Goal: Check status: Check status

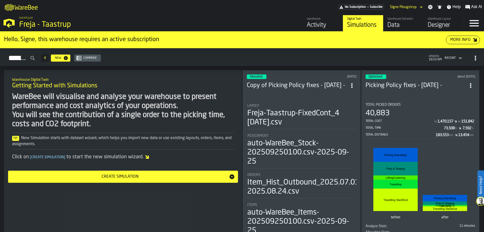
click at [318, 26] on div "Activity" at bounding box center [323, 25] width 32 height 8
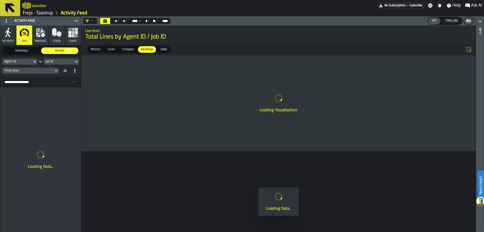
click at [100, 21] on div "** * / ** * / **** **** — ** * / ** ** / **** ****" at bounding box center [135, 21] width 72 height 6
click at [103, 20] on button "Calendar" at bounding box center [105, 21] width 10 height 6
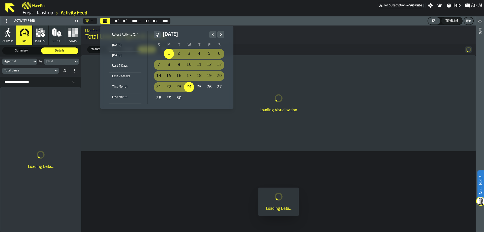
click at [220, 37] on icon "Next" at bounding box center [220, 35] width 5 height 6
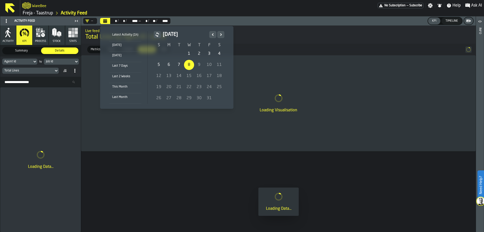
drag, startPoint x: 188, startPoint y: 63, endPoint x: 200, endPoint y: 46, distance: 20.8
click at [188, 63] on div "8" at bounding box center [189, 65] width 10 height 10
click at [214, 33] on icon "Previous" at bounding box center [212, 35] width 5 height 6
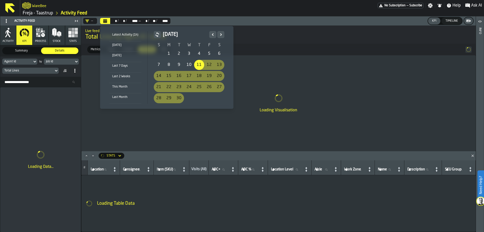
click at [222, 35] on icon "Next" at bounding box center [220, 35] width 5 height 6
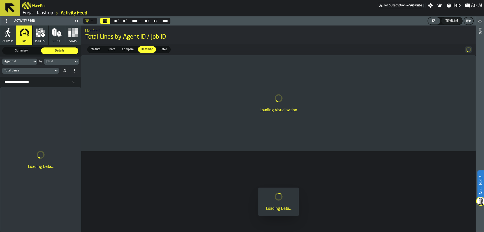
click at [96, 22] on div "—" at bounding box center [90, 21] width 14 height 6
click at [101, 52] on div "Preset #" at bounding box center [107, 54] width 42 height 6
click at [89, 25] on header "Preset # ** ** / ** * / **** **** — ** ** / ** * / **** **** KPI Timeline" at bounding box center [278, 20] width 395 height 9
click at [90, 20] on div "Preset #" at bounding box center [95, 21] width 20 height 4
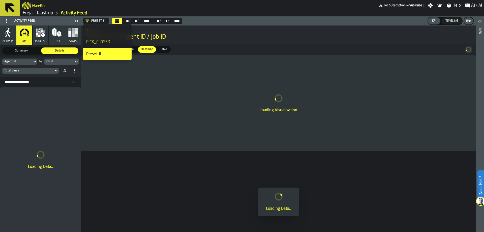
click at [95, 40] on div "PICK_CLOSED" at bounding box center [107, 42] width 42 height 6
